Goal: Information Seeking & Learning: Compare options

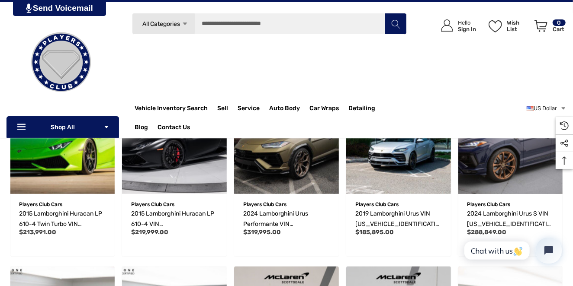
scroll to position [692, 0]
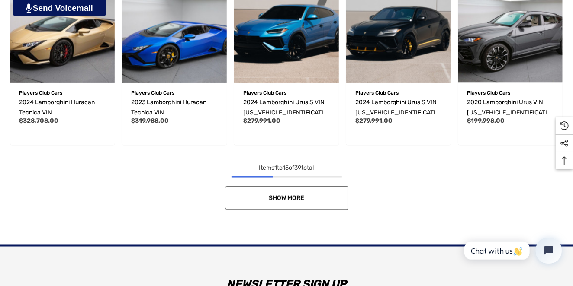
click at [282, 202] on span "Show More" at bounding box center [286, 198] width 35 height 7
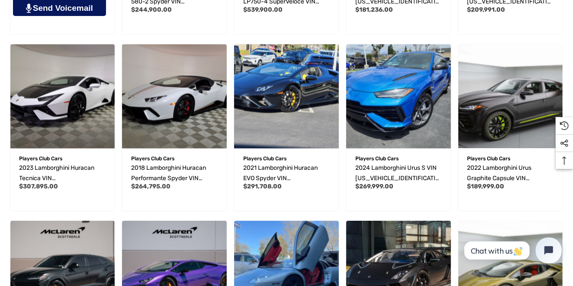
scroll to position [1154, 0]
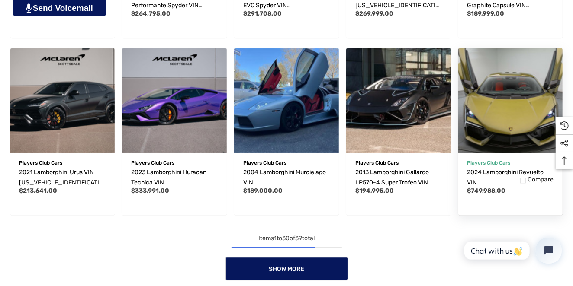
click at [509, 98] on img "2024 Lamborghini Revuelto VIN ZHWUC1ZM6RLA01308,$749,988.00\a" at bounding box center [510, 100] width 115 height 115
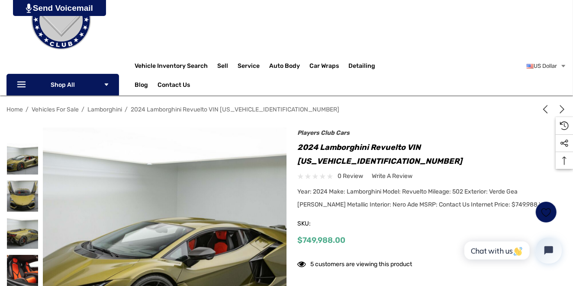
scroll to position [173, 0]
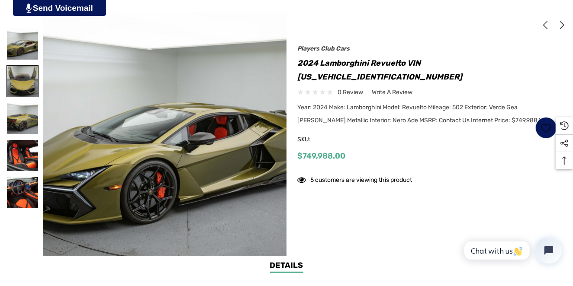
click at [31, 85] on img at bounding box center [22, 81] width 31 height 31
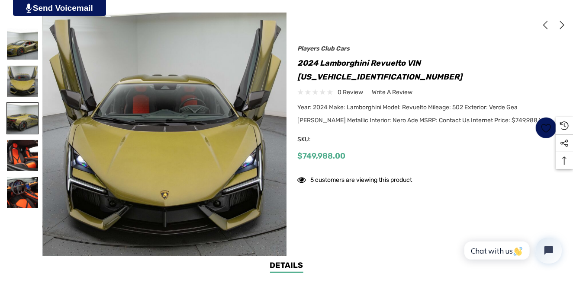
click at [27, 115] on img at bounding box center [22, 118] width 31 height 31
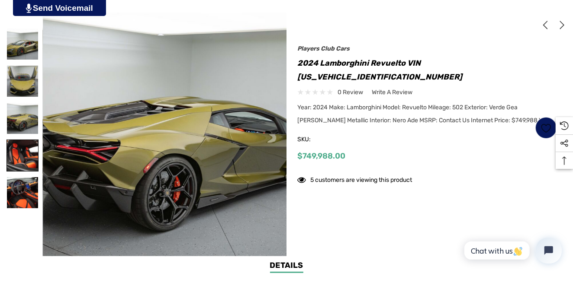
click at [29, 147] on img at bounding box center [22, 155] width 31 height 31
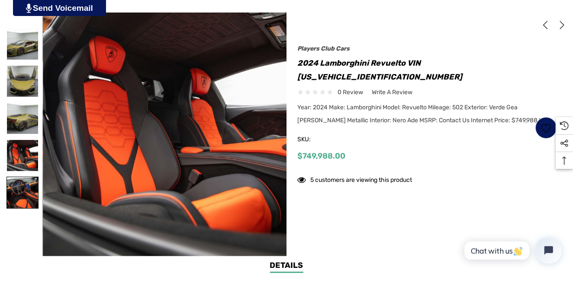
click at [29, 191] on img at bounding box center [22, 192] width 31 height 31
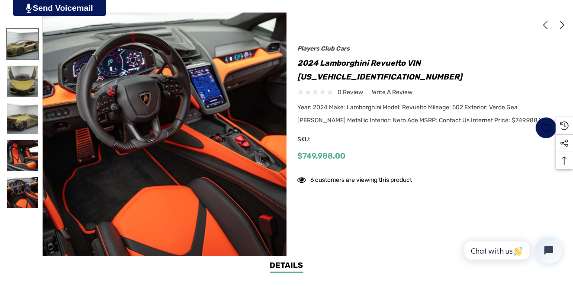
click at [26, 50] on img at bounding box center [22, 44] width 31 height 31
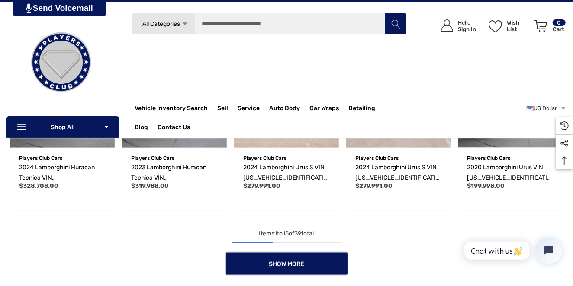
scroll to position [512, 0]
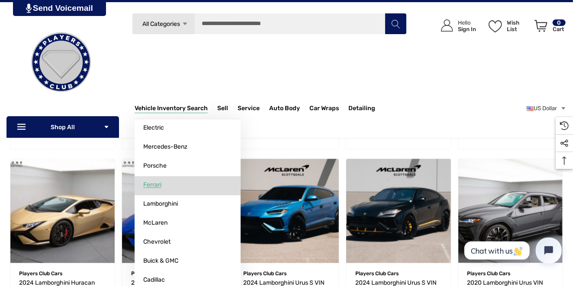
click at [155, 192] on link "Ferrari" at bounding box center [188, 185] width 106 height 17
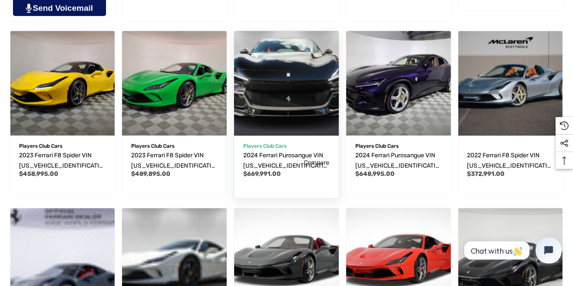
scroll to position [634, 0]
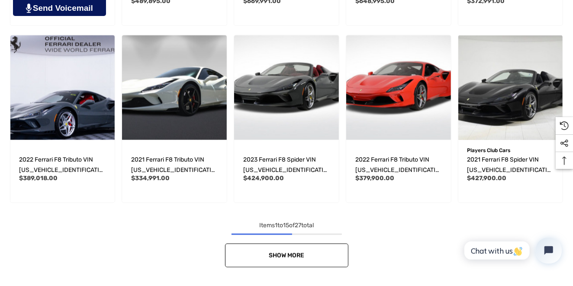
click at [263, 263] on link "Show More" at bounding box center [286, 256] width 123 height 24
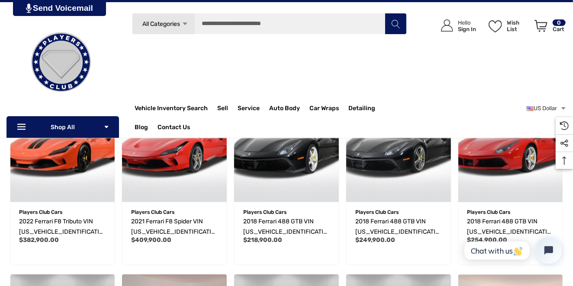
scroll to position [461, 0]
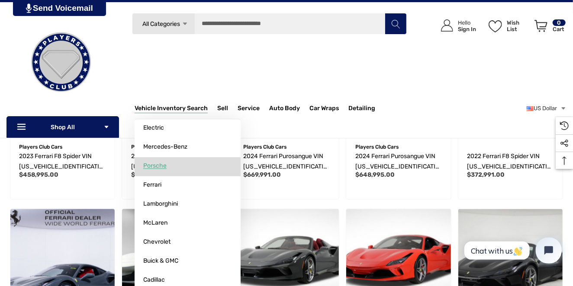
click at [158, 171] on link "Porsche" at bounding box center [188, 166] width 106 height 17
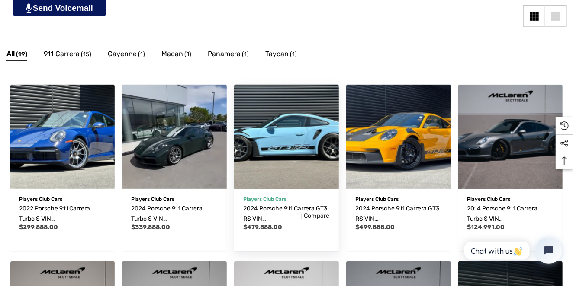
scroll to position [288, 0]
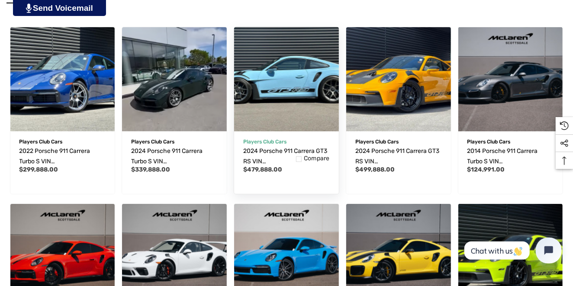
click at [273, 83] on img "2024 Porsche 911 Carrera GT3 RS VIN WP0AF2A97RS273868,$479,888.00\a" at bounding box center [286, 79] width 115 height 115
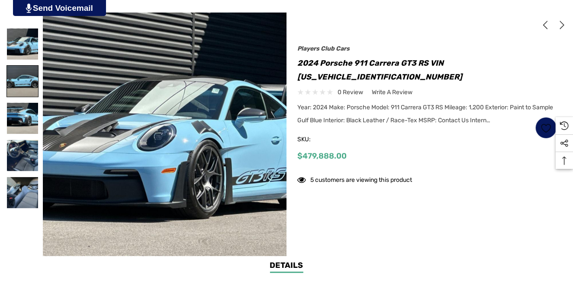
click at [20, 73] on img at bounding box center [22, 81] width 31 height 31
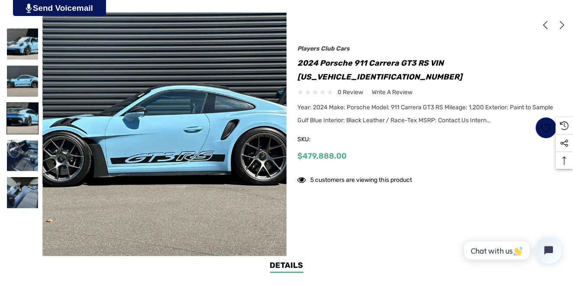
click at [29, 132] on img at bounding box center [22, 118] width 31 height 31
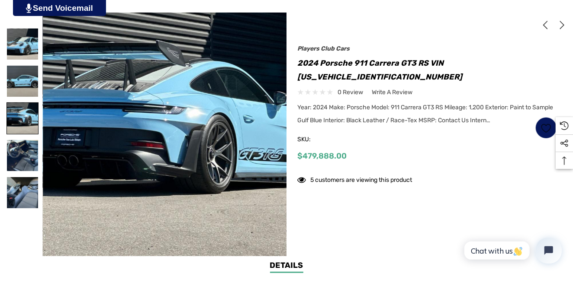
click at [27, 119] on img at bounding box center [22, 118] width 31 height 31
click at [27, 158] on img at bounding box center [22, 155] width 31 height 31
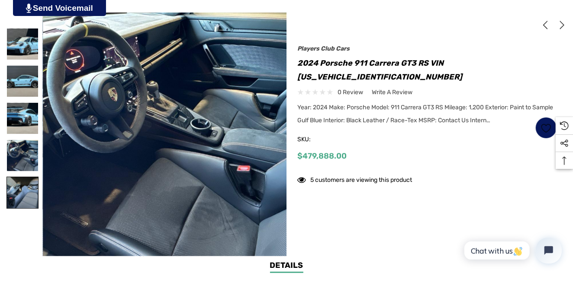
click at [19, 195] on img at bounding box center [22, 192] width 31 height 31
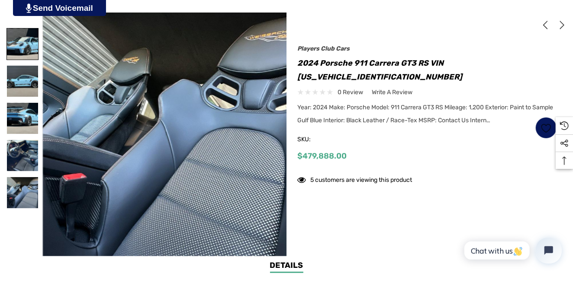
click at [26, 41] on img at bounding box center [22, 44] width 31 height 31
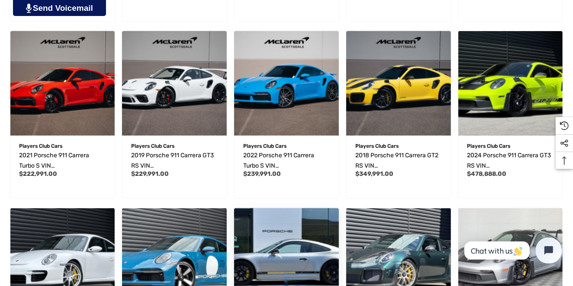
scroll to position [634, 0]
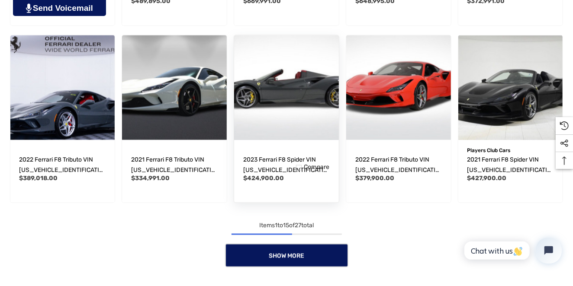
click at [320, 95] on img "2023 Ferrari F8 Spider VIN ZFF93LMA2P0296850,$424,900.00\a" at bounding box center [286, 87] width 115 height 115
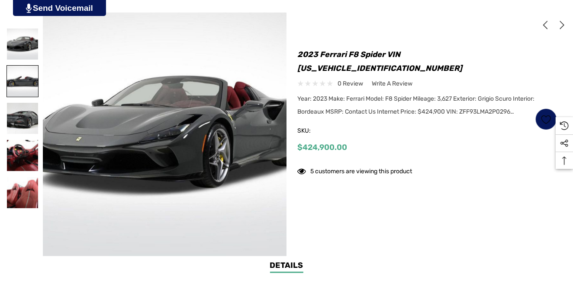
click at [12, 82] on img at bounding box center [22, 81] width 31 height 31
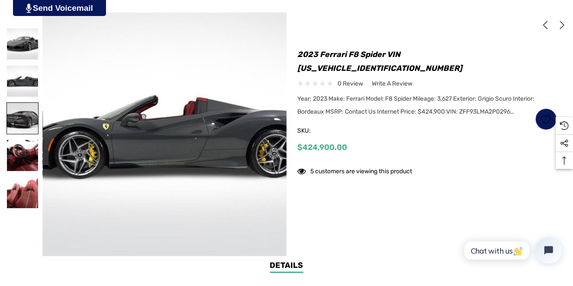
click at [21, 125] on img at bounding box center [22, 118] width 31 height 31
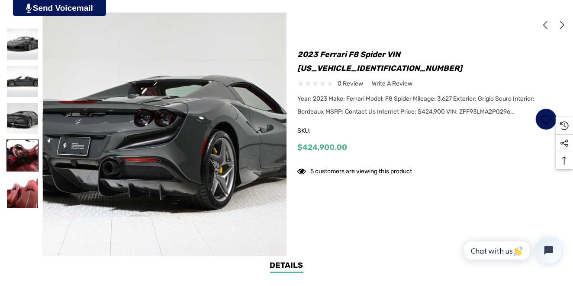
click at [26, 152] on img at bounding box center [22, 155] width 31 height 31
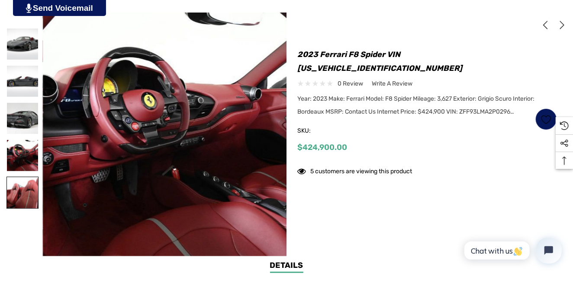
click at [29, 190] on img at bounding box center [22, 192] width 31 height 31
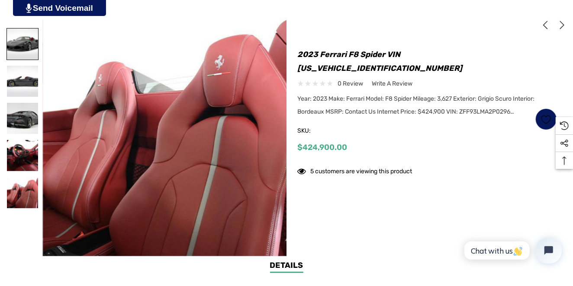
click at [23, 46] on img at bounding box center [22, 44] width 31 height 31
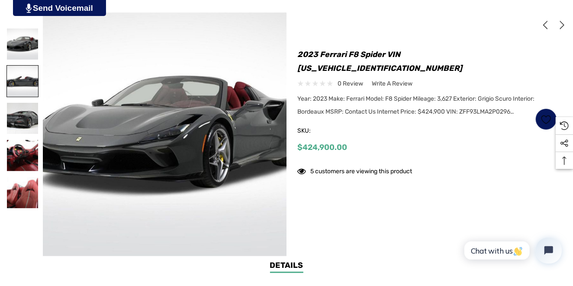
click at [26, 67] on img at bounding box center [22, 81] width 31 height 31
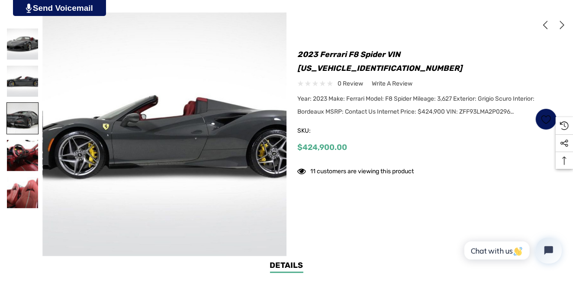
click at [22, 104] on img at bounding box center [22, 118] width 31 height 31
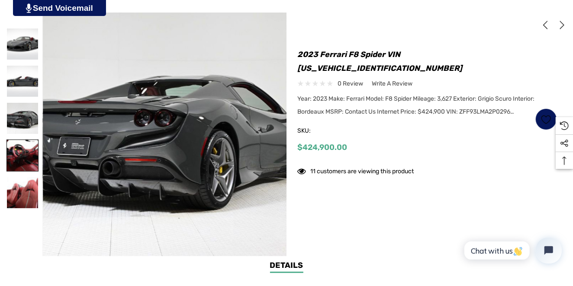
click at [28, 153] on img at bounding box center [22, 155] width 31 height 31
